Goal: Information Seeking & Learning: Learn about a topic

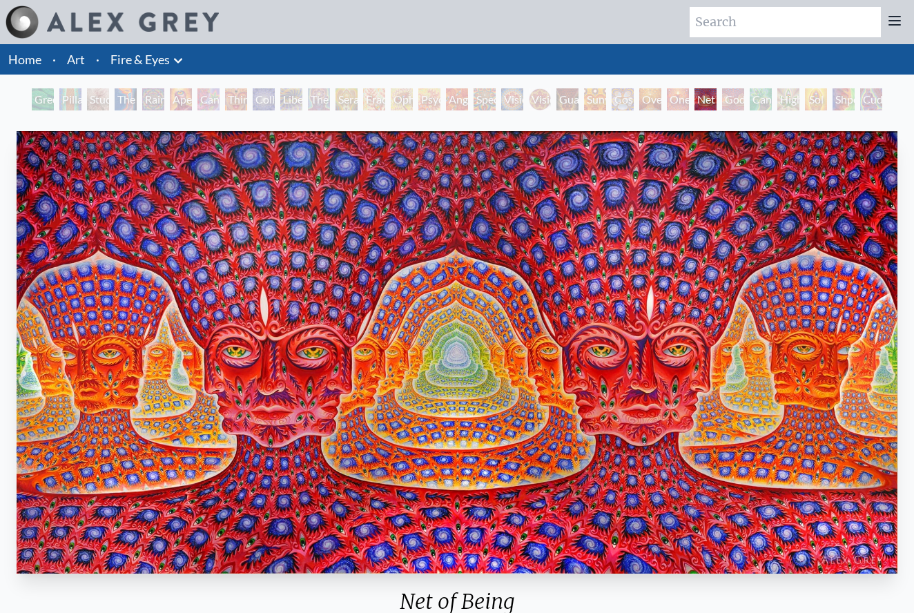
click at [88, 50] on li "Art" at bounding box center [75, 59] width 29 height 30
click at [74, 59] on link "Art" at bounding box center [76, 59] width 18 height 19
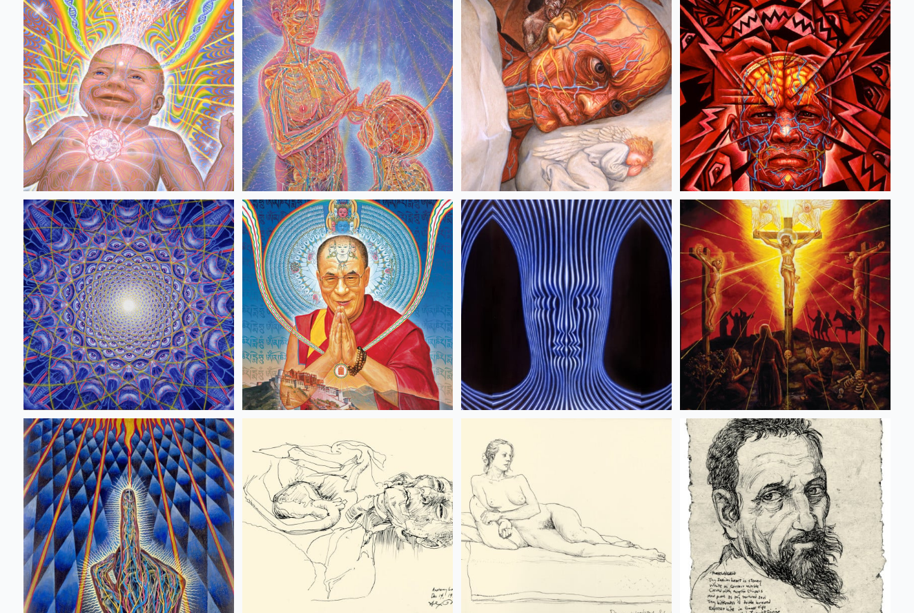
scroll to position [12044, 0]
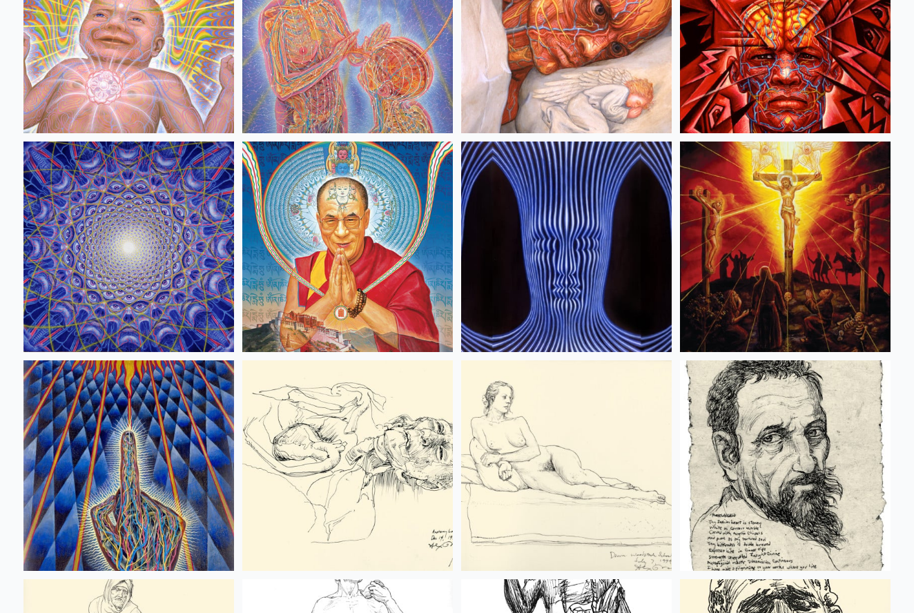
click at [525, 207] on img at bounding box center [566, 246] width 210 height 210
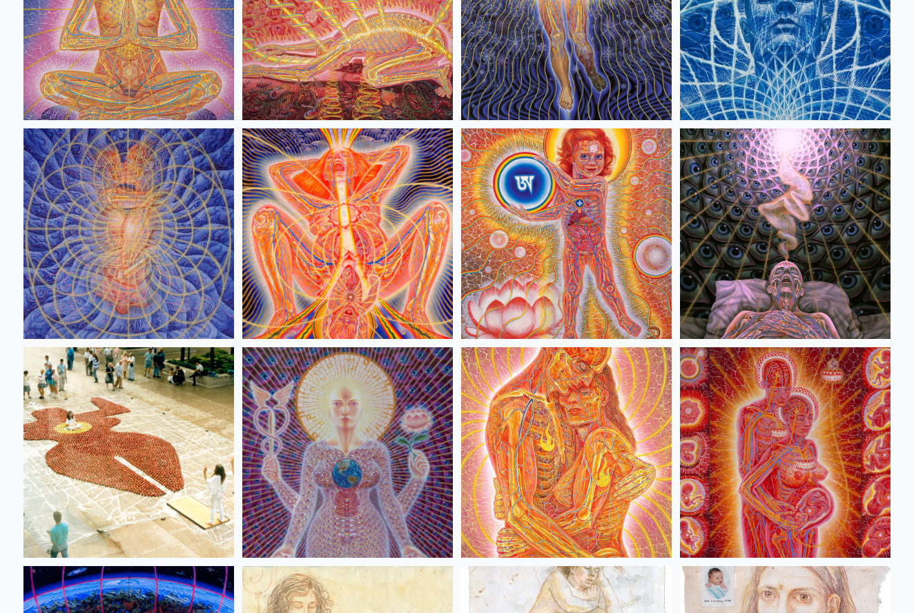
scroll to position [12933, 0]
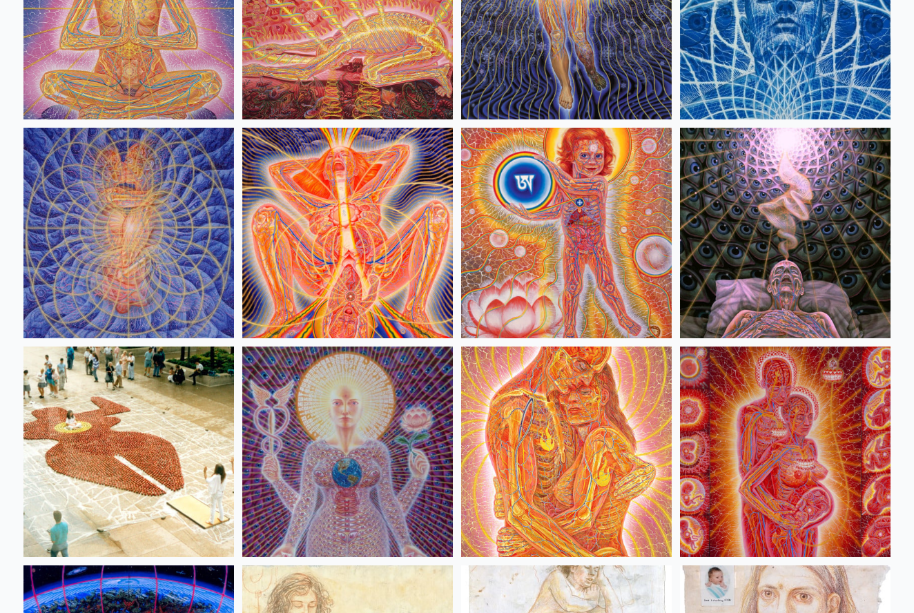
click at [792, 221] on img at bounding box center [785, 233] width 210 height 210
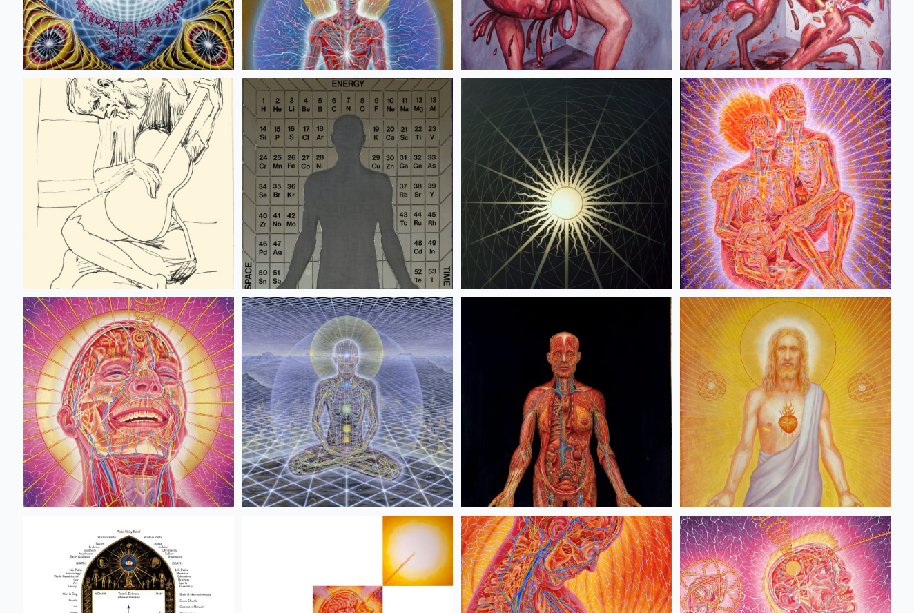
scroll to position [14296, 0]
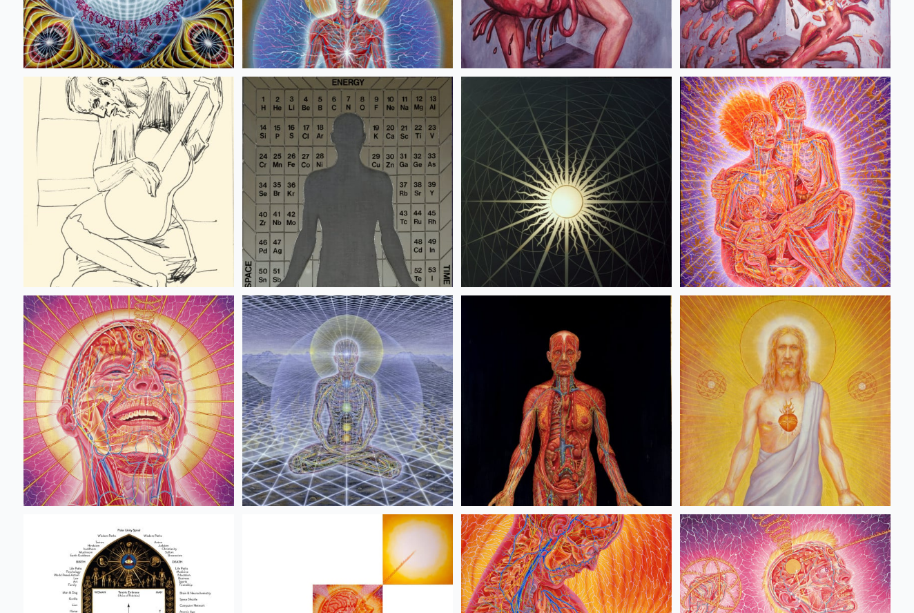
click at [320, 416] on img at bounding box center [347, 400] width 210 height 210
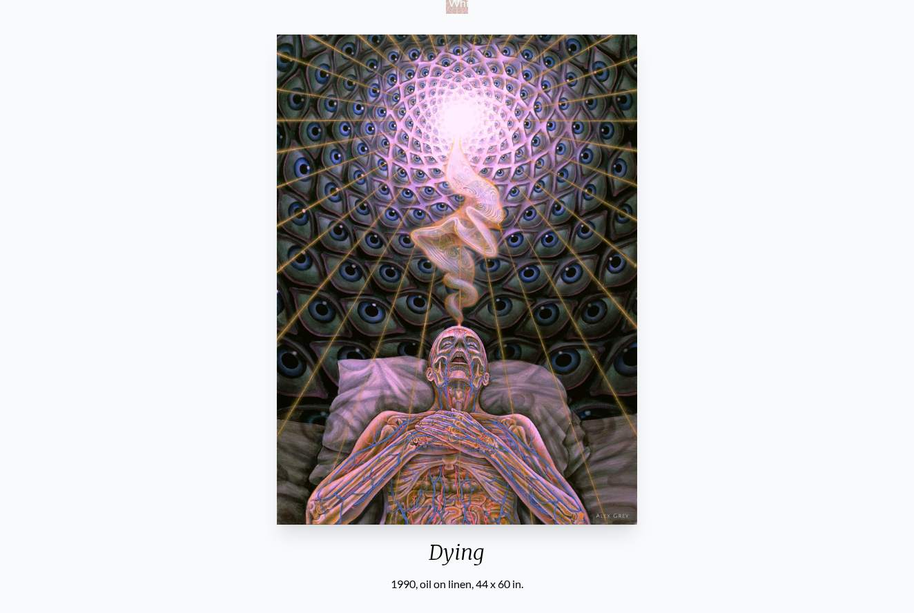
scroll to position [204, 0]
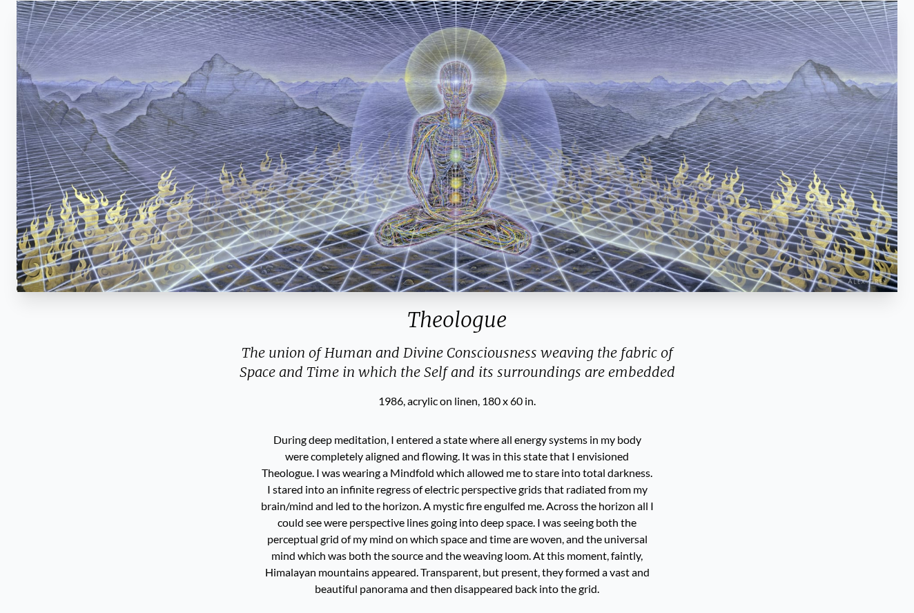
scroll to position [130, 0]
